Goal: Find contact information: Find contact information

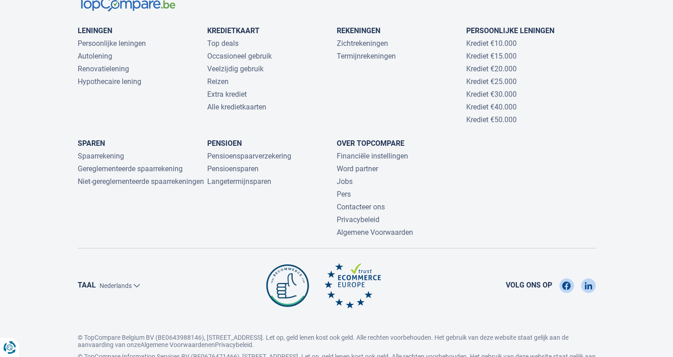
scroll to position [2009, 0]
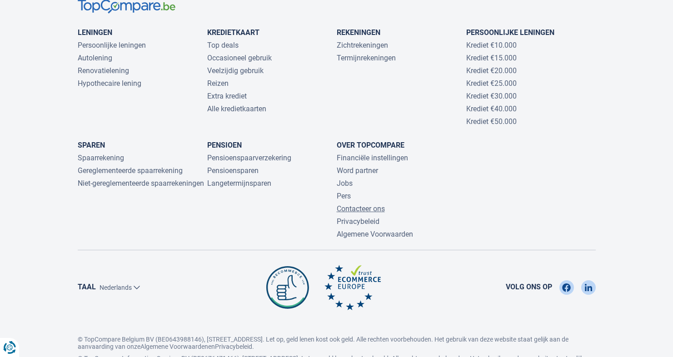
click at [370, 204] on link "Contacteer ons" at bounding box center [361, 208] width 48 height 9
click at [343, 179] on link "Jobs" at bounding box center [345, 183] width 16 height 9
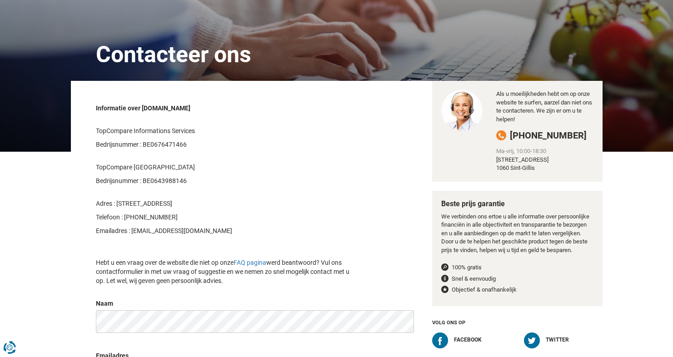
scroll to position [77, 0]
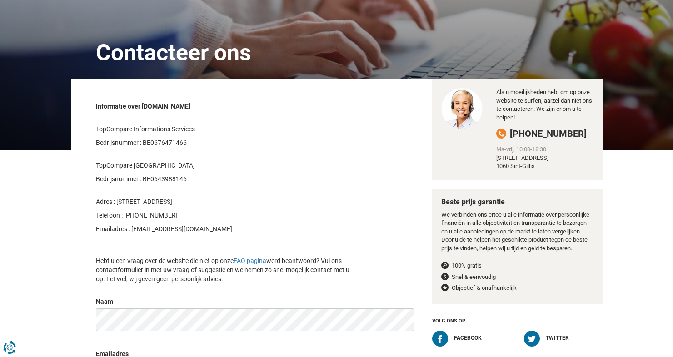
drag, startPoint x: 117, startPoint y: 202, endPoint x: 205, endPoint y: 203, distance: 88.2
click at [205, 203] on p "Adres : Livornostraat 7, 1060 Sint-Gillis, Brussels - België" at bounding box center [227, 201] width 263 height 9
click at [280, 162] on p "TopCompare Belgium" at bounding box center [227, 165] width 263 height 9
drag, startPoint x: 117, startPoint y: 200, endPoint x: 204, endPoint y: 203, distance: 86.8
click at [204, 203] on p "Adres : Livornostraat 7, 1060 Sint-Gillis, Brussels - België" at bounding box center [227, 201] width 263 height 9
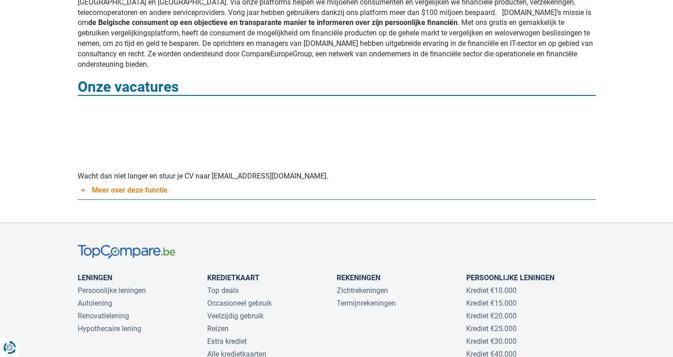
scroll to position [339, 0]
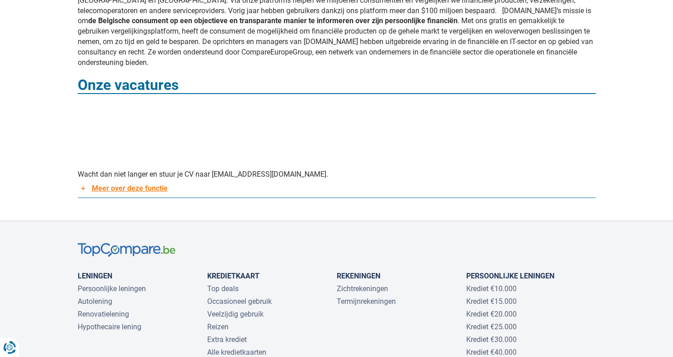
click at [109, 180] on link "Meer over deze functie" at bounding box center [337, 189] width 518 height 18
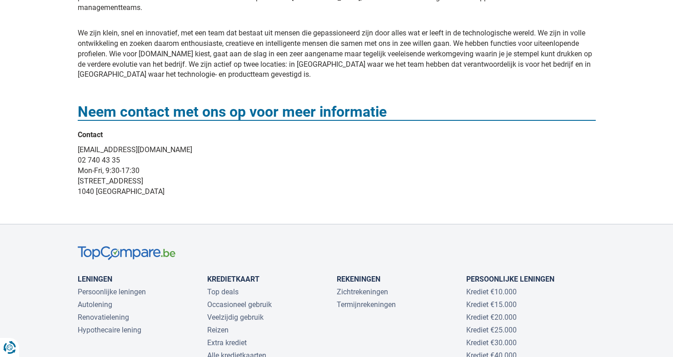
scroll to position [1088, 0]
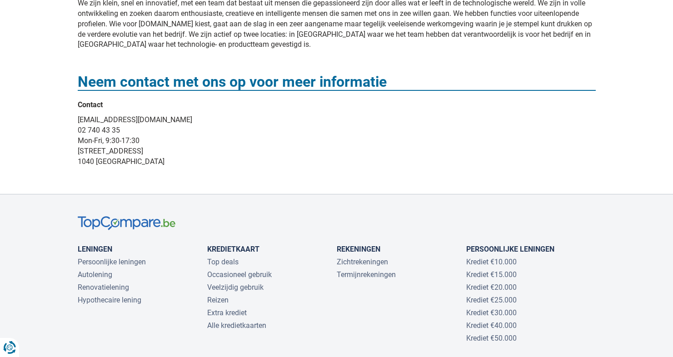
drag, startPoint x: 77, startPoint y: 108, endPoint x: 155, endPoint y: 113, distance: 78.3
click at [155, 115] on p "hr@topcompare.be 02 740 43 35 Mon-Fri, 9:30-17:30 Rue des Pères Blancs, 4 1040 …" at bounding box center [337, 141] width 518 height 52
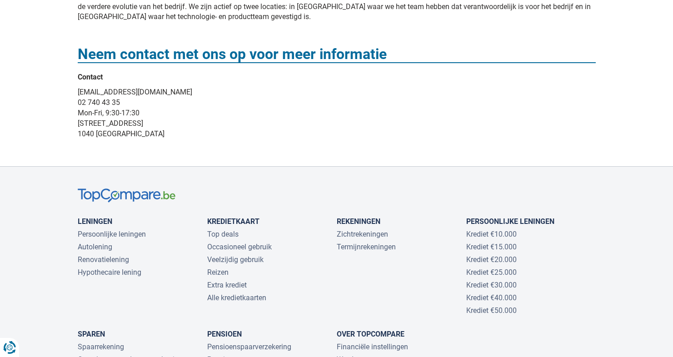
scroll to position [1175, 0]
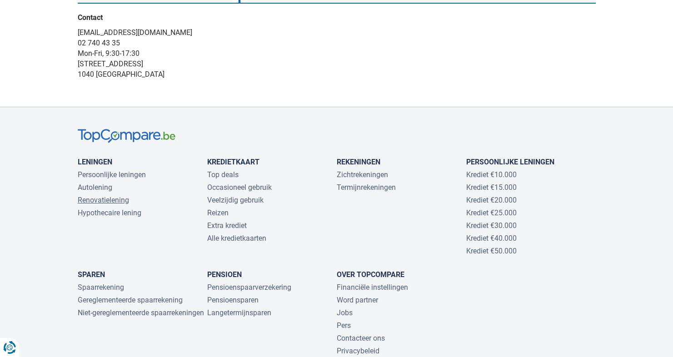
click at [95, 196] on link "Renovatielening" at bounding box center [103, 200] width 51 height 9
click at [98, 183] on link "Autolening" at bounding box center [95, 187] width 35 height 9
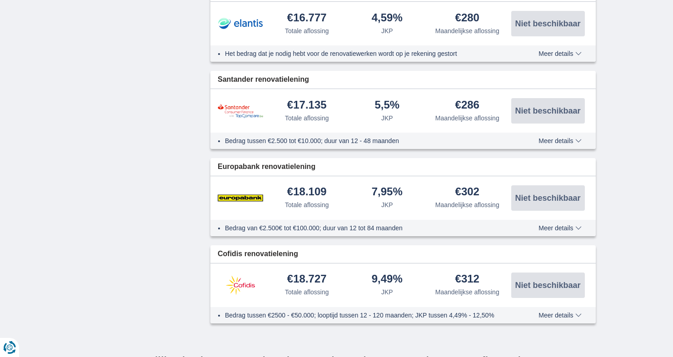
scroll to position [1371, 0]
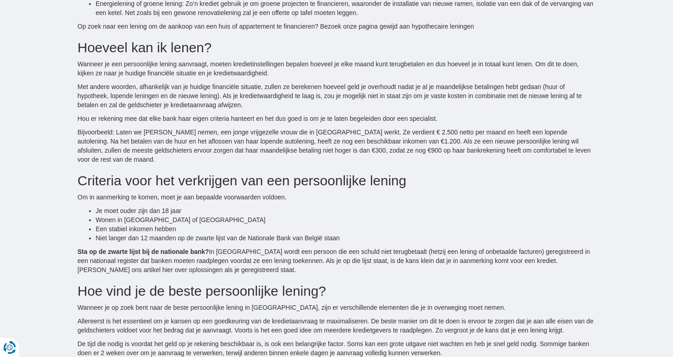
scroll to position [1983, 0]
